Goal: Task Accomplishment & Management: Use online tool/utility

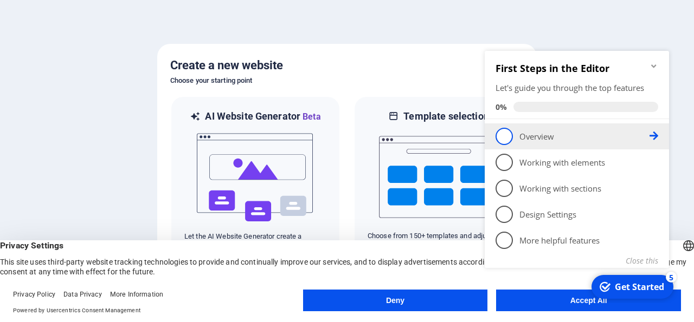
click at [500, 141] on span "1" at bounding box center [503, 136] width 17 height 17
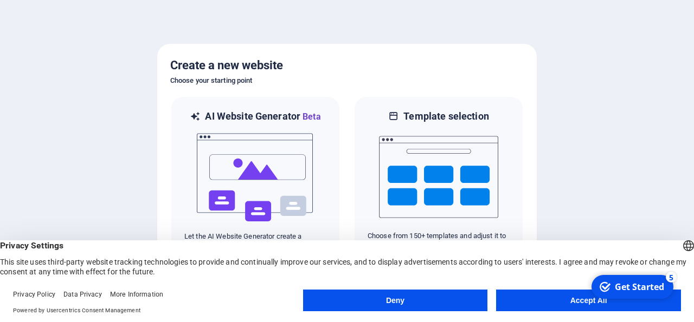
click at [548, 295] on button "Accept All" at bounding box center [588, 301] width 185 height 22
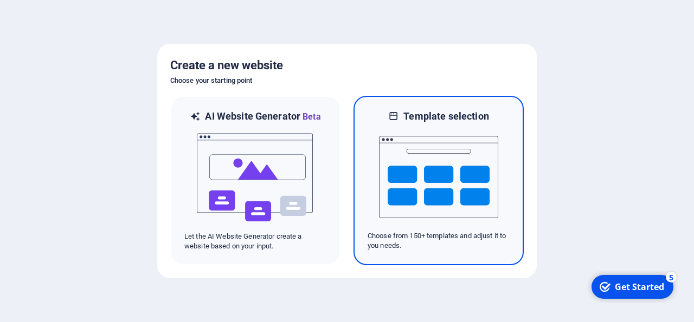
click at [412, 197] on img at bounding box center [438, 177] width 119 height 108
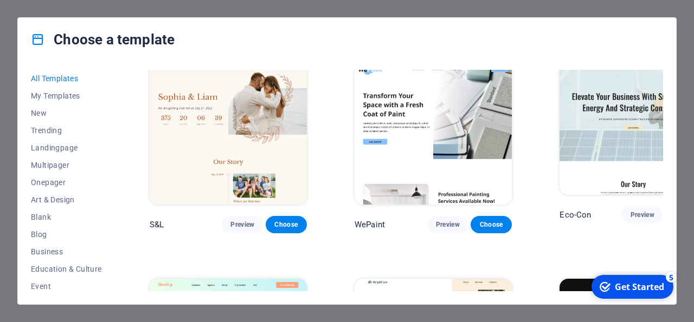
scroll to position [452, 0]
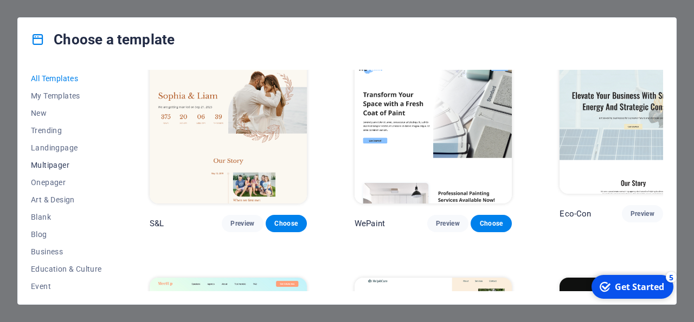
click at [40, 166] on span "Multipager" at bounding box center [66, 165] width 71 height 9
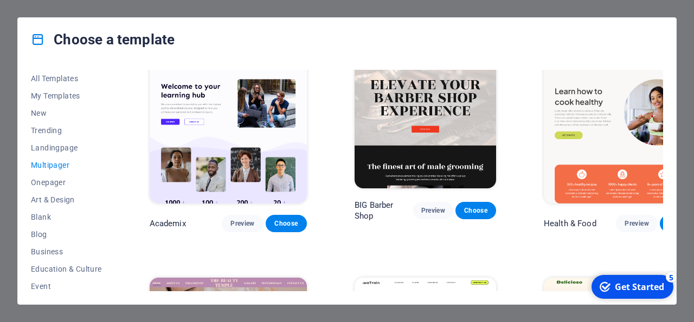
scroll to position [41, 0]
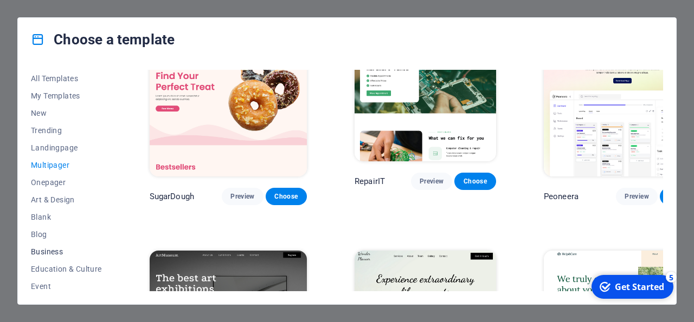
click at [48, 251] on span "Business" at bounding box center [66, 252] width 71 height 9
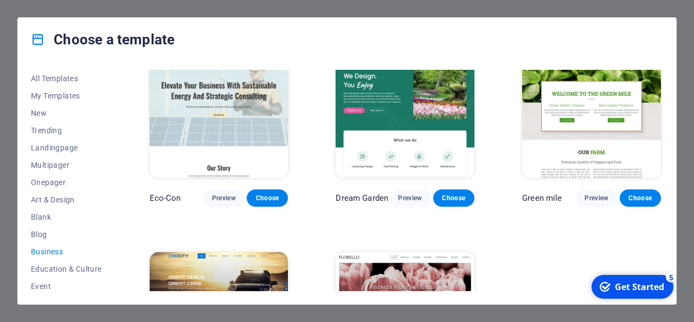
scroll to position [131, 0]
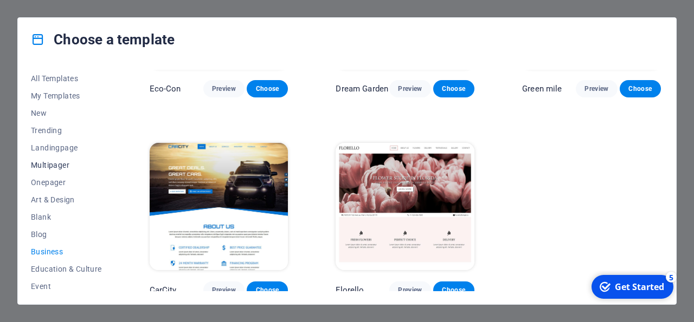
click at [48, 169] on span "Multipager" at bounding box center [66, 165] width 71 height 9
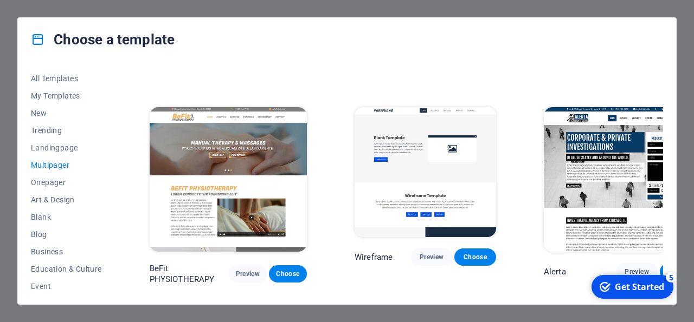
scroll to position [3101, 0]
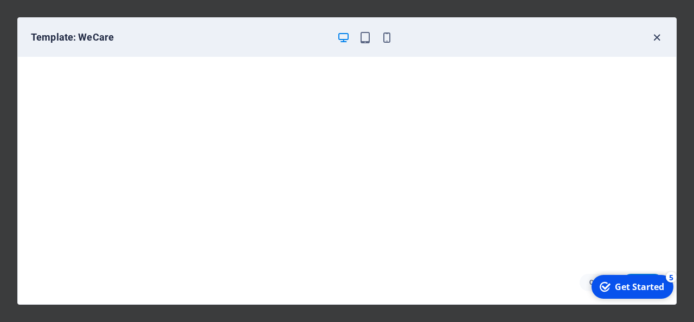
click at [656, 40] on icon "button" at bounding box center [656, 37] width 12 height 12
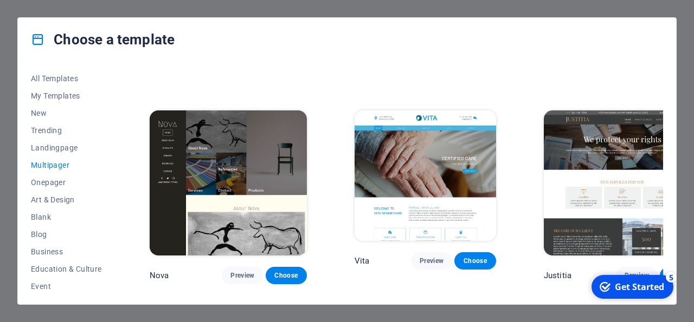
scroll to position [4275, 0]
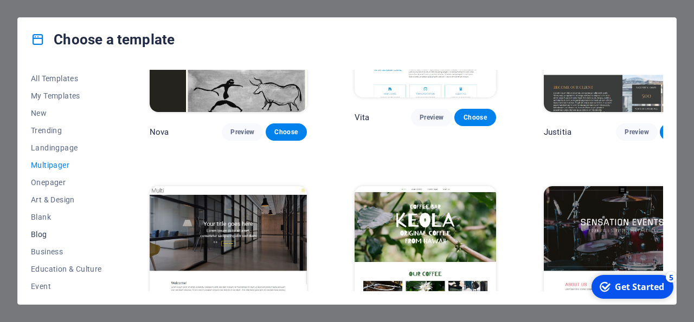
click at [44, 235] on span "Blog" at bounding box center [66, 234] width 71 height 9
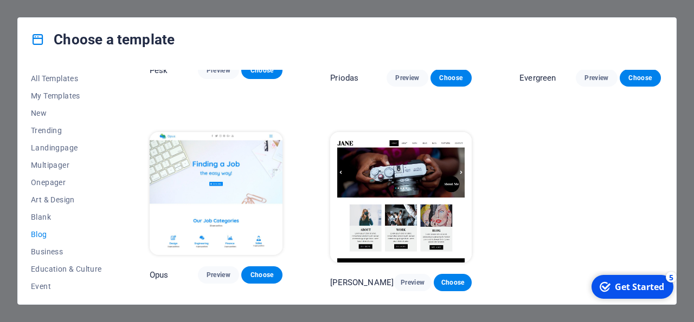
scroll to position [1318, 0]
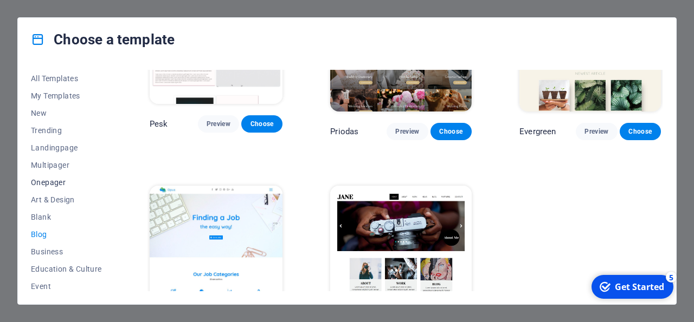
click at [45, 186] on span "Onepager" at bounding box center [66, 182] width 71 height 9
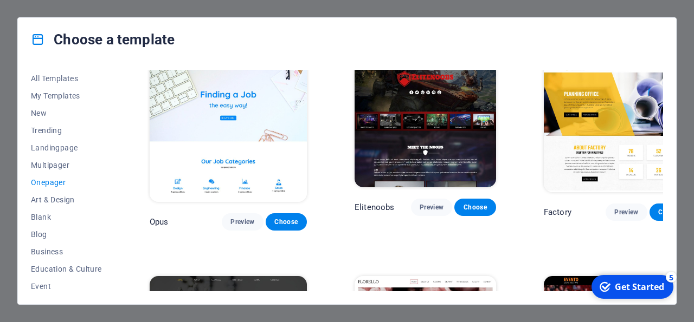
scroll to position [3751, 0]
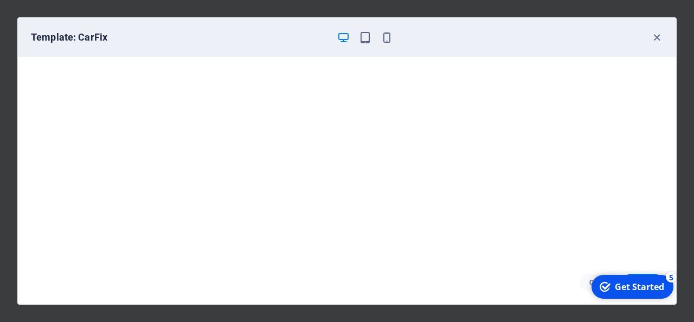
scroll to position [2, 0]
click at [364, 33] on icon "button" at bounding box center [365, 37] width 12 height 12
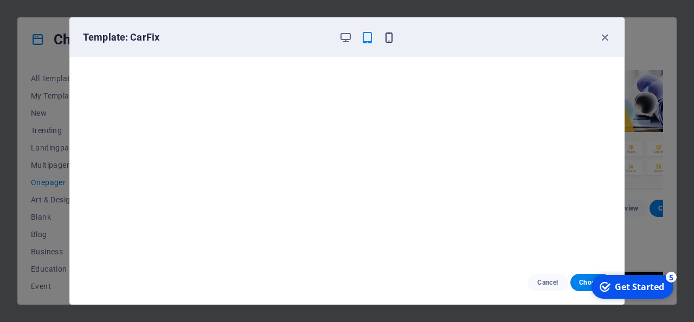
click at [386, 38] on icon "button" at bounding box center [389, 37] width 12 height 12
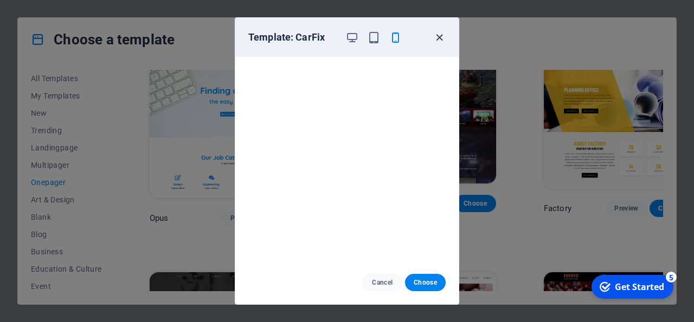
click at [436, 35] on icon "button" at bounding box center [439, 37] width 12 height 12
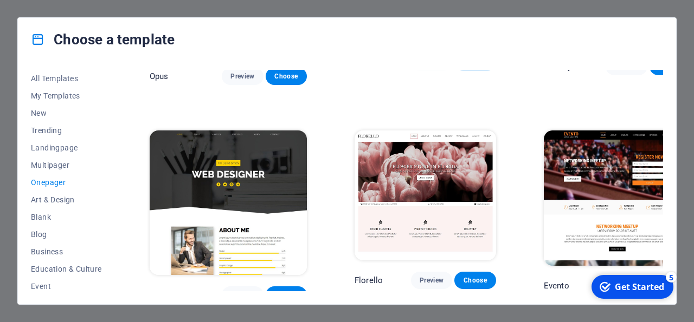
scroll to position [3893, 0]
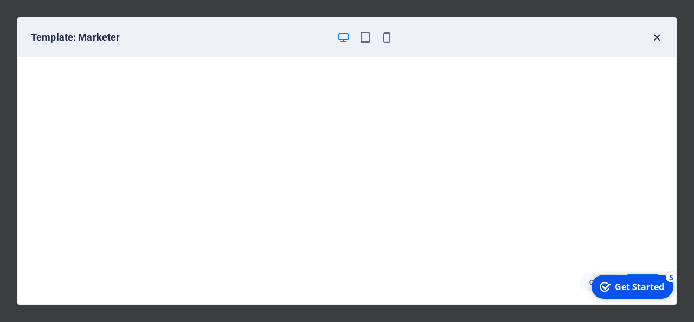
click at [651, 33] on icon "button" at bounding box center [656, 37] width 12 height 12
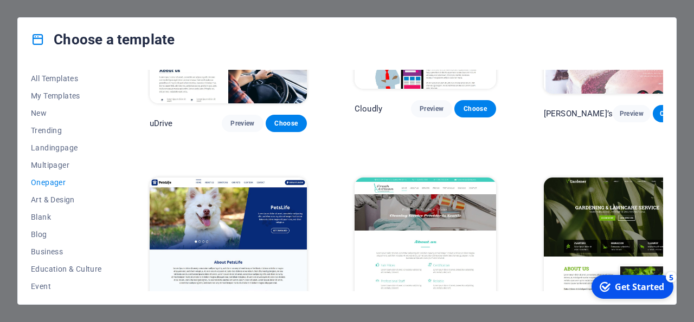
scroll to position [3407, 0]
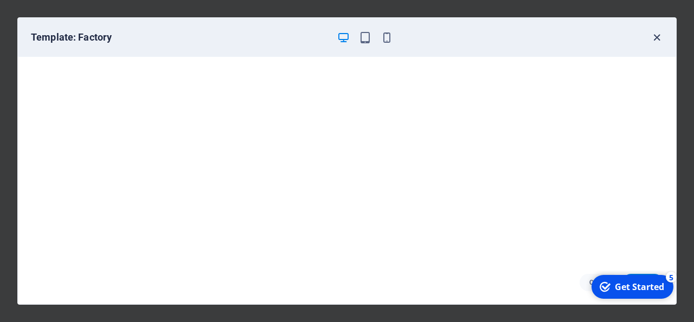
click at [652, 41] on icon "button" at bounding box center [656, 37] width 12 height 12
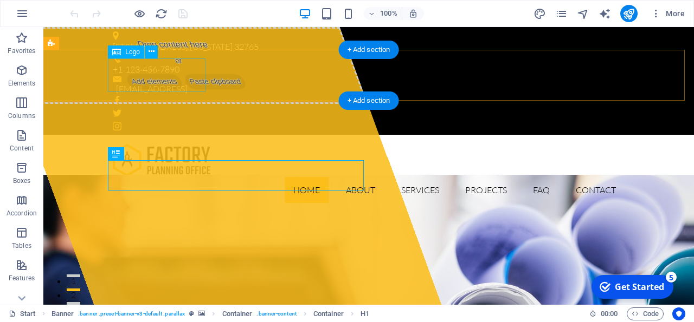
click at [159, 144] on div at bounding box center [369, 161] width 512 height 34
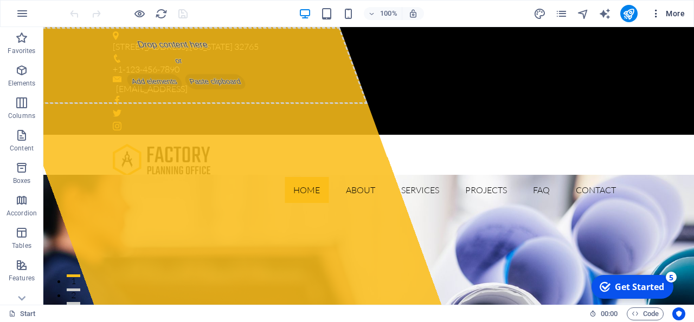
click at [676, 12] on span "More" at bounding box center [667, 13] width 34 height 11
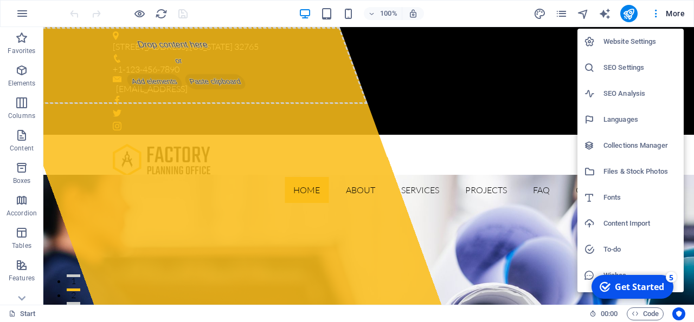
click at [617, 67] on h6 "SEO Settings" at bounding box center [640, 67] width 74 height 13
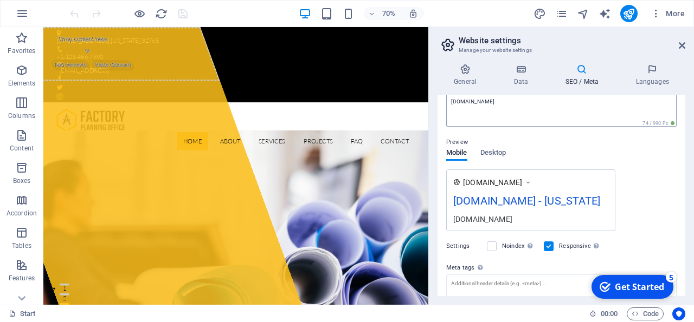
scroll to position [196, 0]
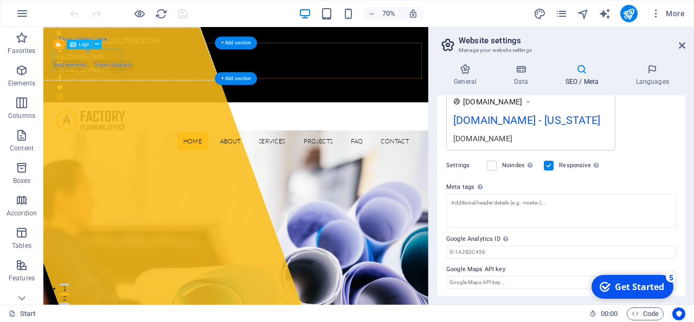
click at [131, 144] on div at bounding box center [318, 161] width 512 height 34
click at [123, 144] on div at bounding box center [318, 161] width 512 height 34
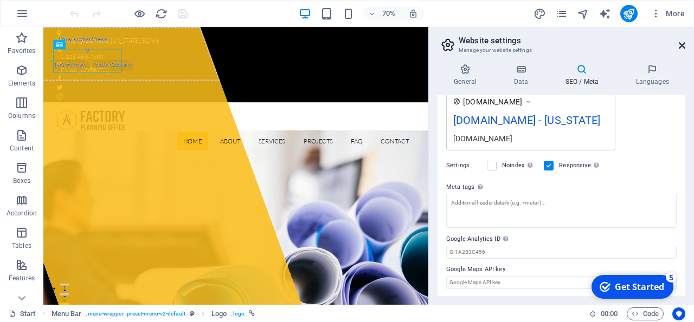
click at [682, 50] on link at bounding box center [682, 45] width 7 height 9
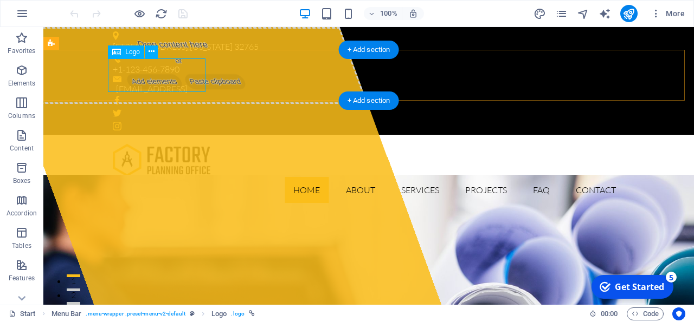
click at [172, 144] on div at bounding box center [369, 161] width 512 height 34
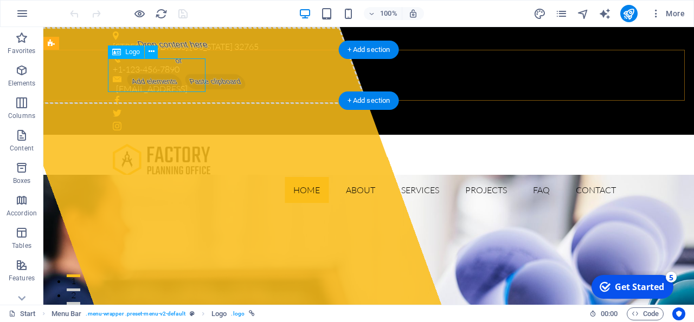
select select "px"
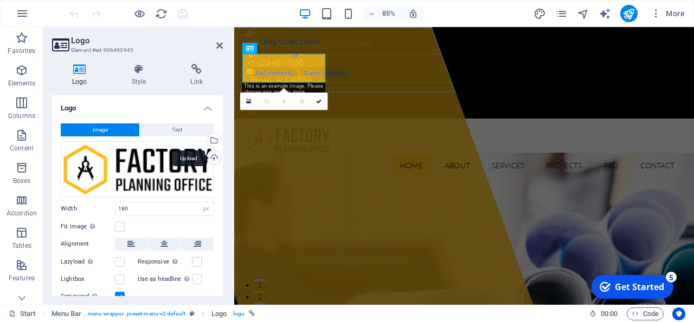
click at [205, 156] on div "Upload" at bounding box center [213, 159] width 16 height 16
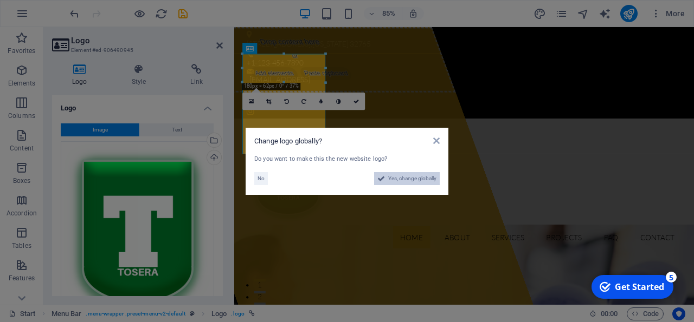
click at [385, 178] on button "Yes, change globally" at bounding box center [407, 178] width 66 height 13
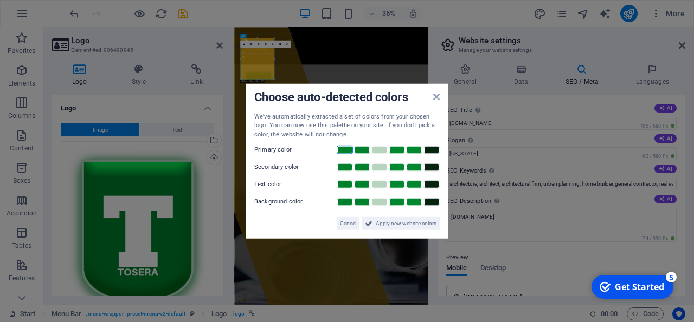
click at [345, 150] on link at bounding box center [345, 150] width 16 height 9
click at [388, 223] on span "Apply new website colors" at bounding box center [406, 223] width 61 height 13
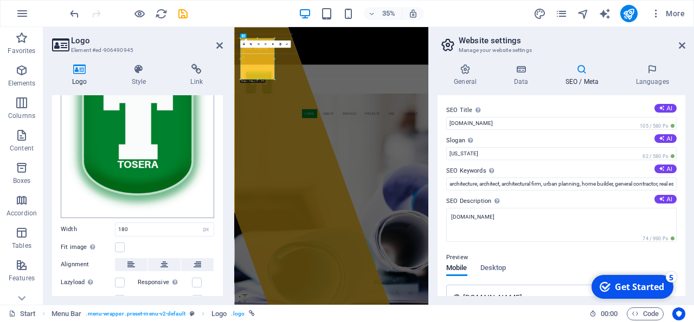
scroll to position [158, 0]
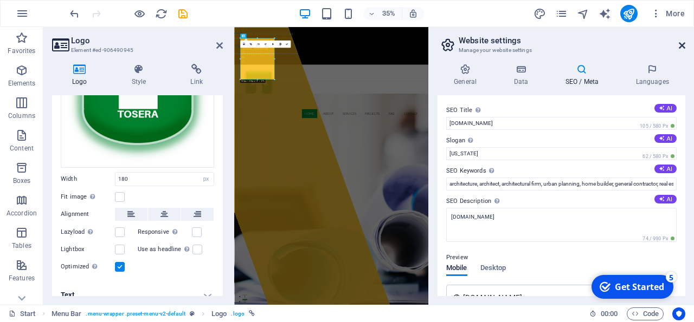
click at [680, 43] on icon at bounding box center [682, 45] width 7 height 9
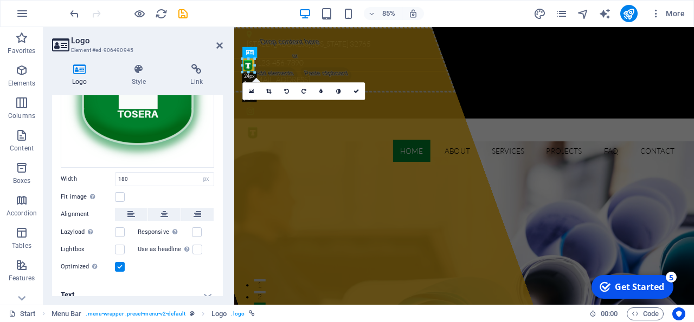
drag, startPoint x: 326, startPoint y: 152, endPoint x: 237, endPoint y: 54, distance: 133.1
click at [237, 54] on div "Container H1 Banner Banner Container Container Container Banner Container Place…" at bounding box center [464, 166] width 460 height 278
type input "26"
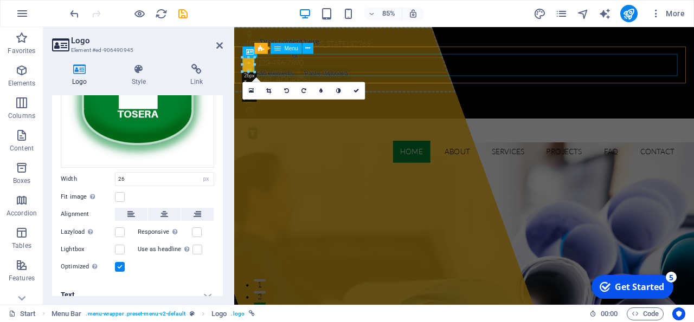
click at [351, 161] on nav "Home About Services Projects FAQ Contact" at bounding box center [505, 174] width 512 height 26
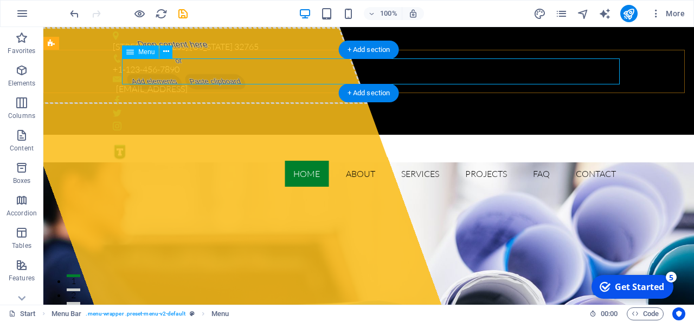
click at [152, 161] on nav "Home About Services Projects FAQ Contact" at bounding box center [369, 174] width 512 height 26
click at [113, 144] on div at bounding box center [369, 152] width 512 height 17
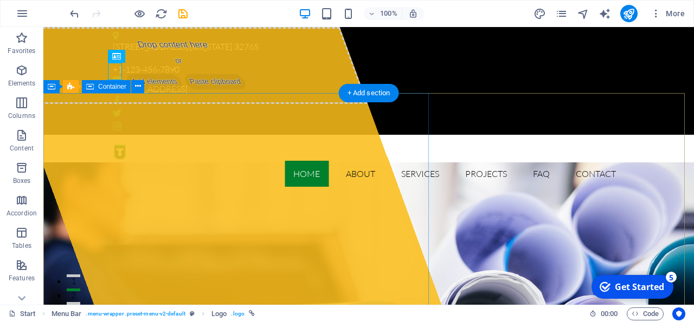
click at [111, 104] on div "Drop content here or Add elements Paste clipboard" at bounding box center [180, 65] width 375 height 77
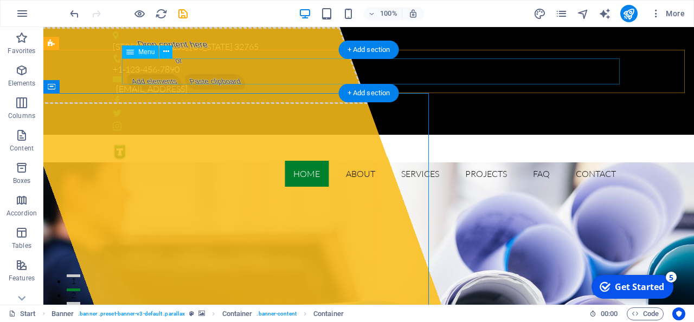
click at [352, 161] on nav "Home About Services Projects FAQ Contact" at bounding box center [369, 174] width 512 height 26
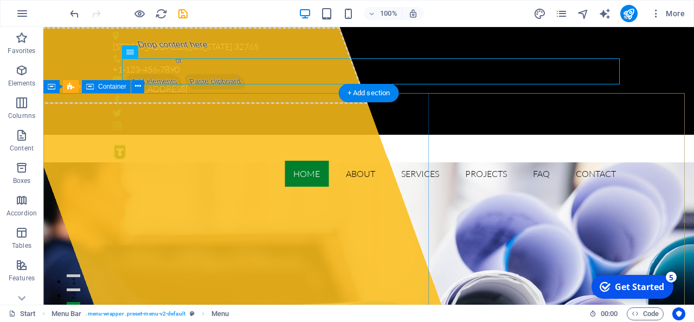
click at [182, 104] on div "Drop content here or Add elements Paste clipboard" at bounding box center [180, 65] width 375 height 77
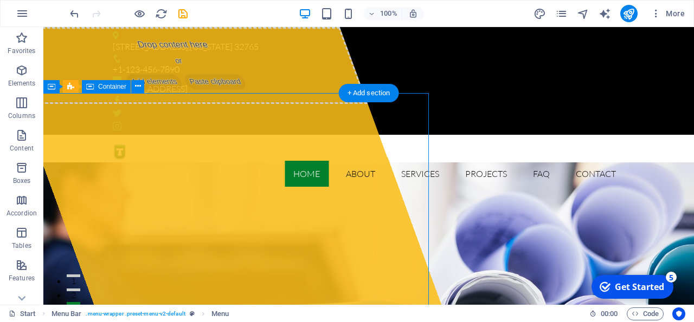
click at [182, 104] on div "Drop content here or Add elements Paste clipboard" at bounding box center [180, 65] width 375 height 77
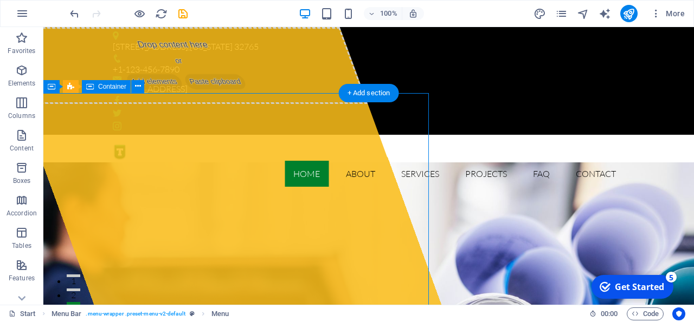
select select "%"
select select "px"
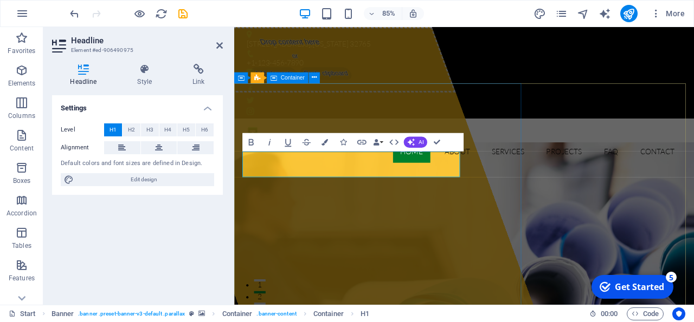
click at [384, 104] on div "Drop content here or Add elements Paste clipboard" at bounding box center [307, 65] width 375 height 77
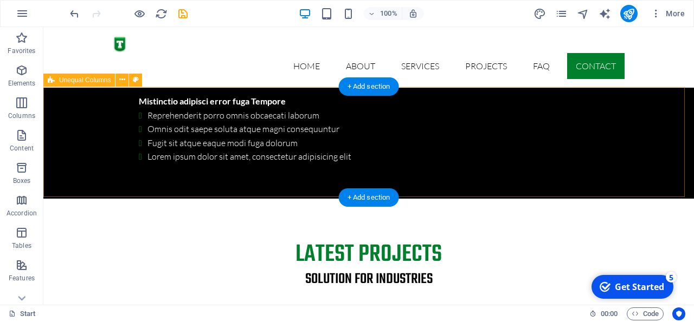
scroll to position [3508, 0]
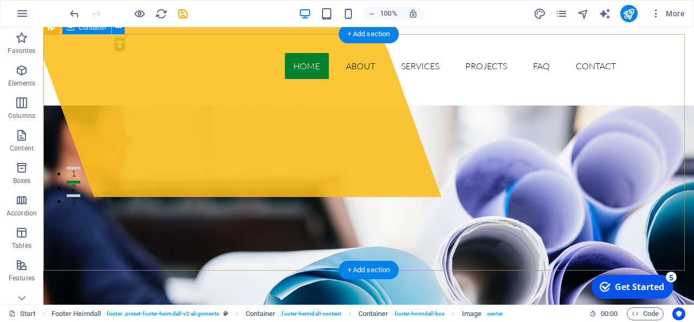
scroll to position [0, 0]
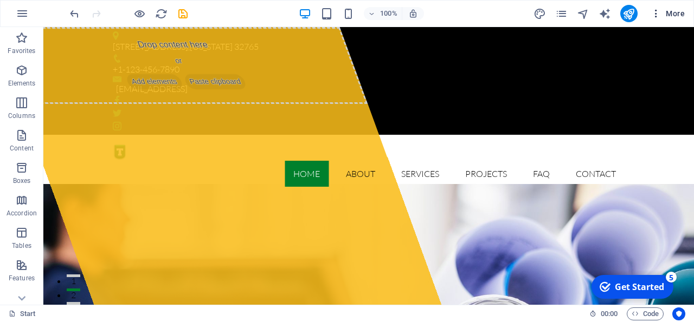
click at [656, 11] on icon "button" at bounding box center [655, 13] width 11 height 11
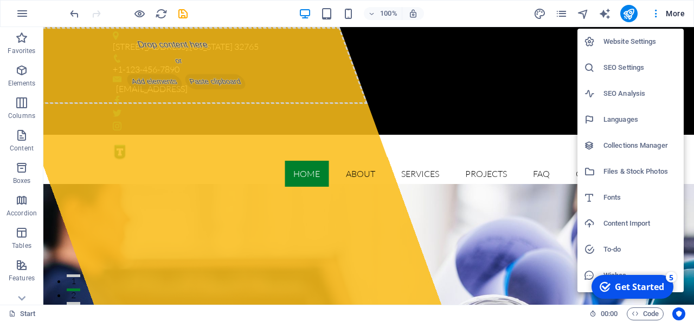
scroll to position [22, 0]
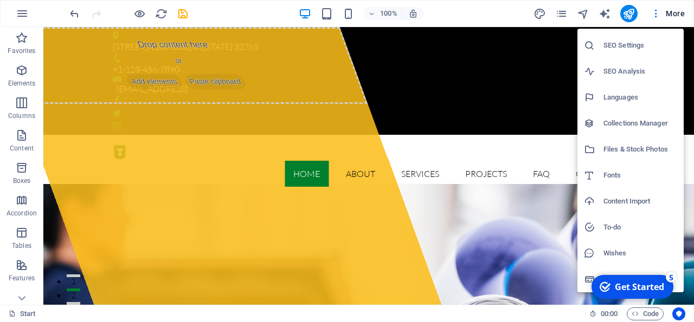
click at [22, 10] on div at bounding box center [347, 161] width 694 height 322
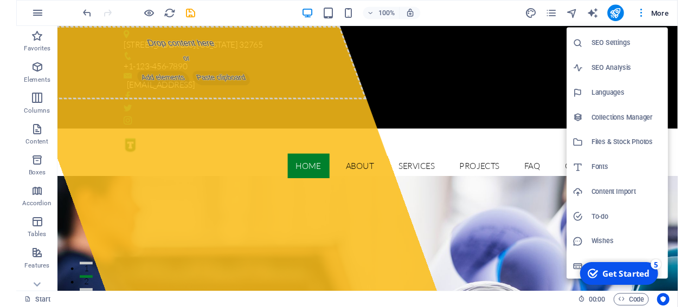
scroll to position [22, 0]
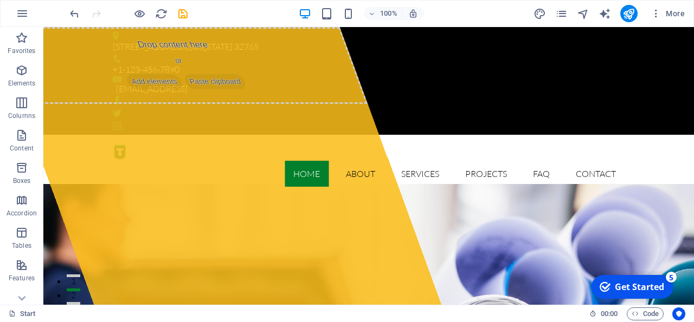
click at [22, 10] on icon "button" at bounding box center [22, 13] width 13 height 13
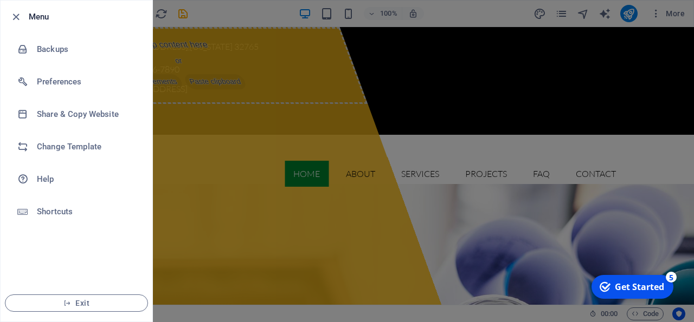
click at [215, 112] on div at bounding box center [347, 161] width 694 height 322
